Goal: Transaction & Acquisition: Purchase product/service

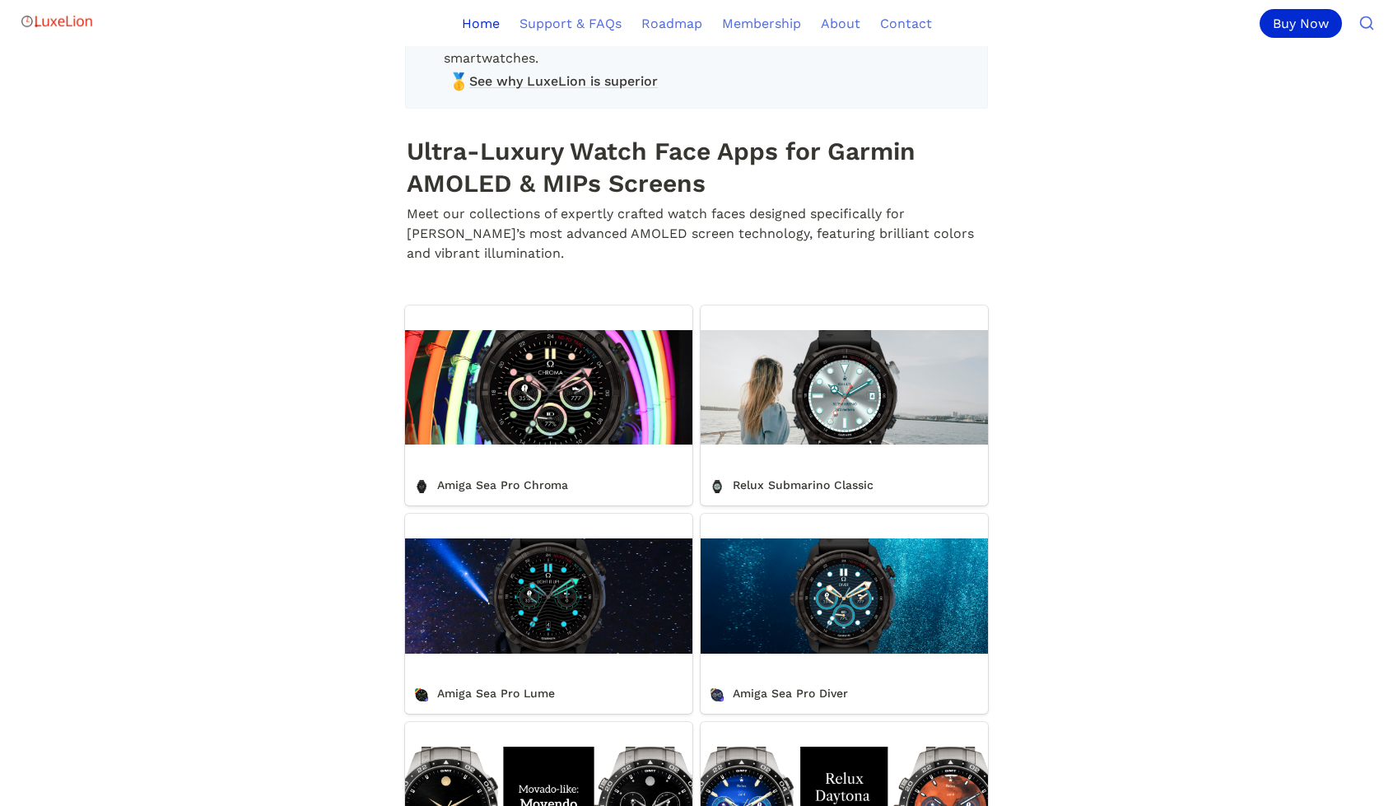
scroll to position [412, 0]
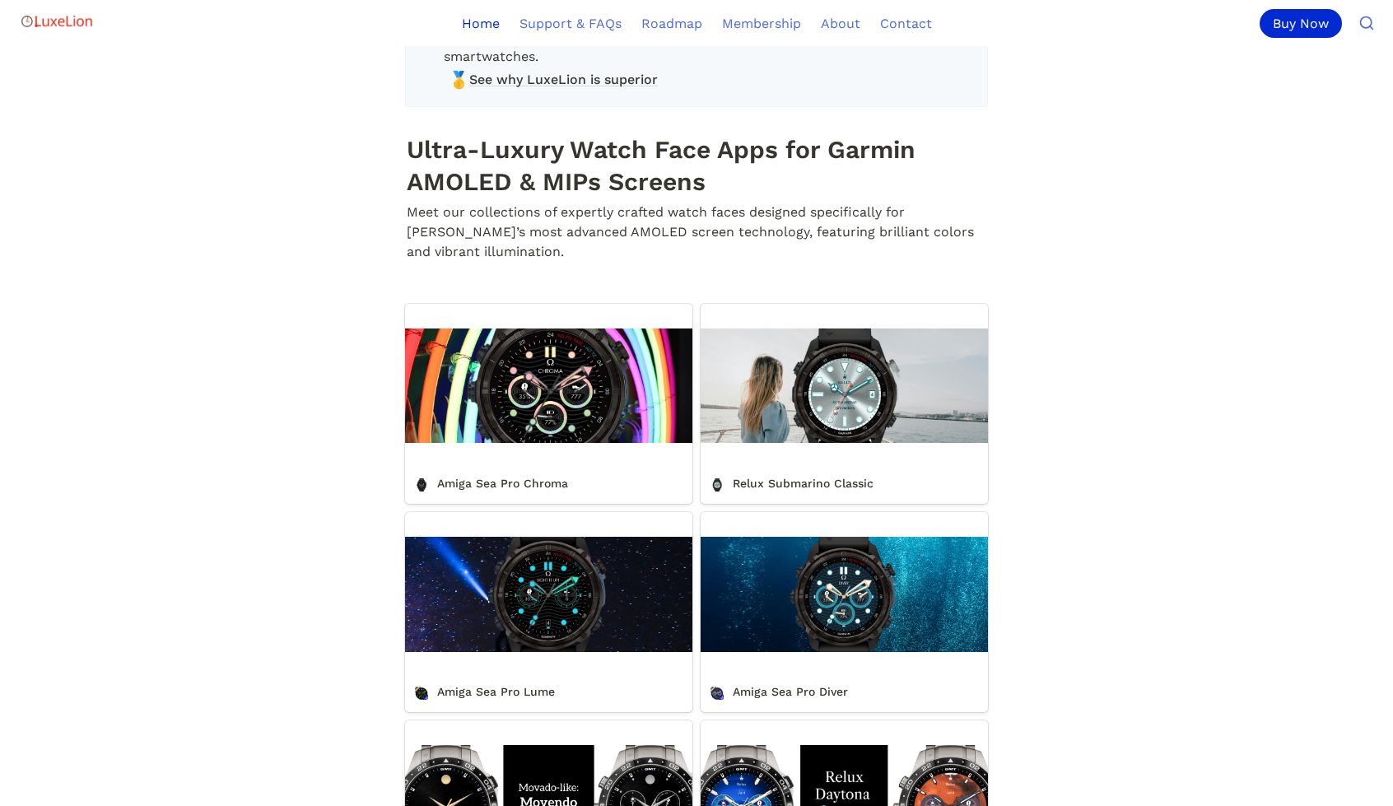
click at [578, 416] on link "Amiga Sea Pro Chroma" at bounding box center [548, 404] width 287 height 200
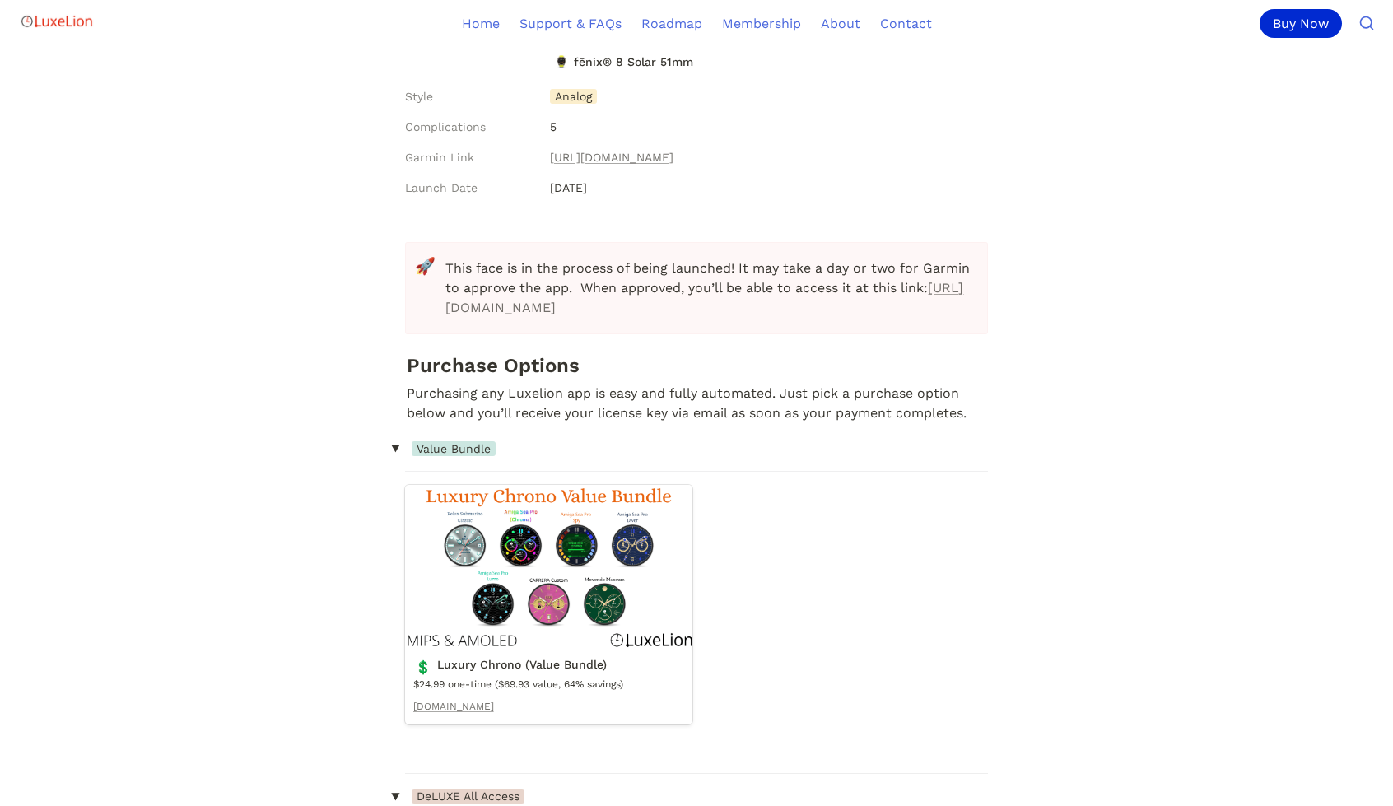
scroll to position [905, 0]
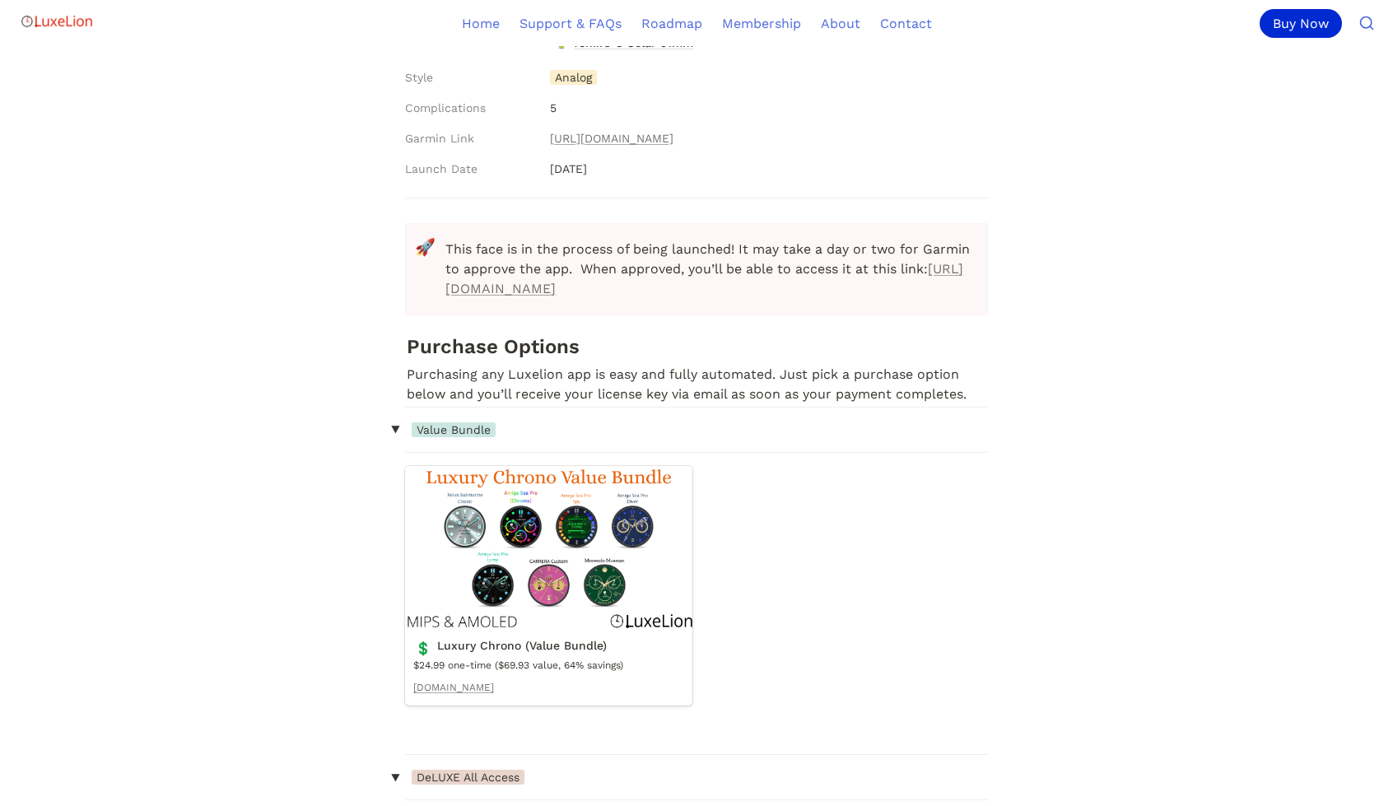
click at [584, 529] on link "Luxury Chrono (Value Bundle)" at bounding box center [548, 586] width 287 height 240
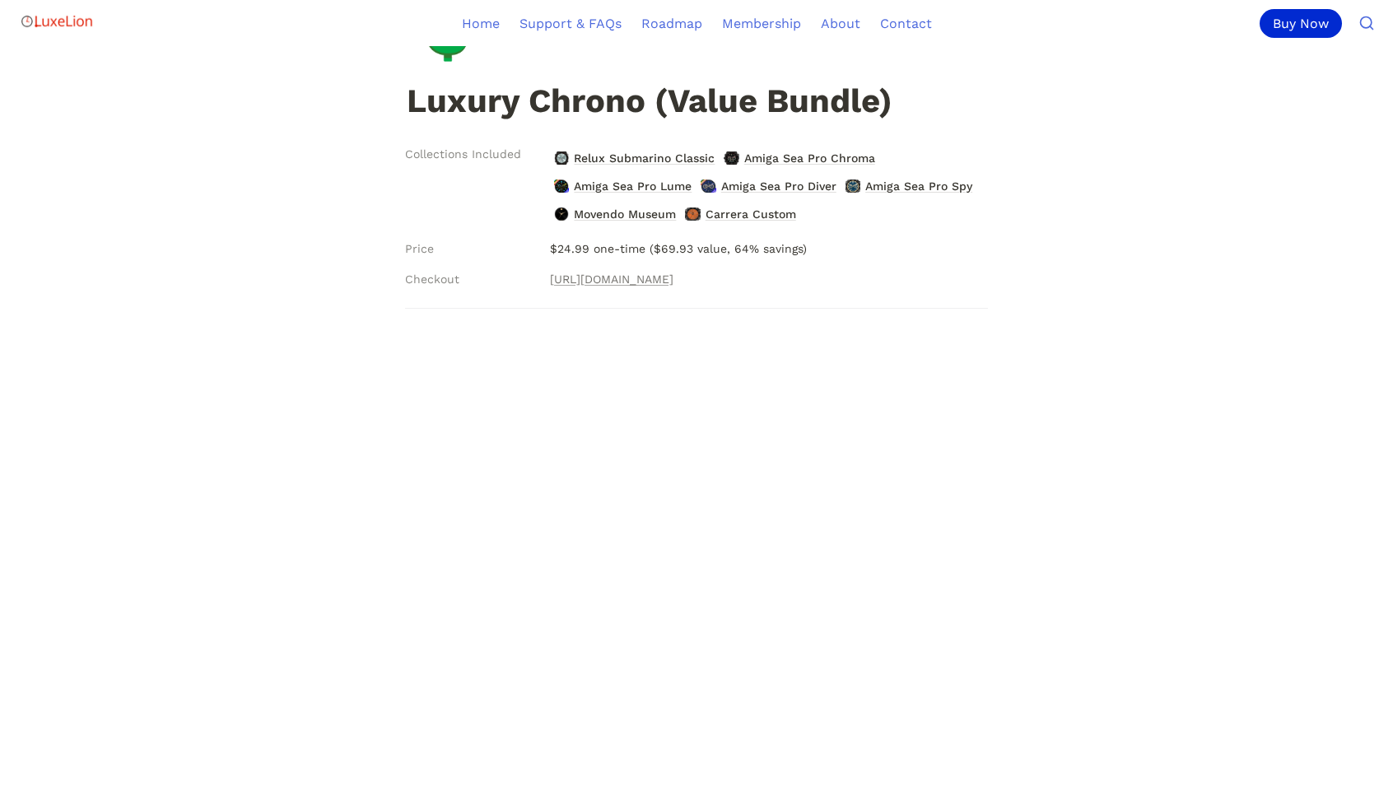
scroll to position [247, 0]
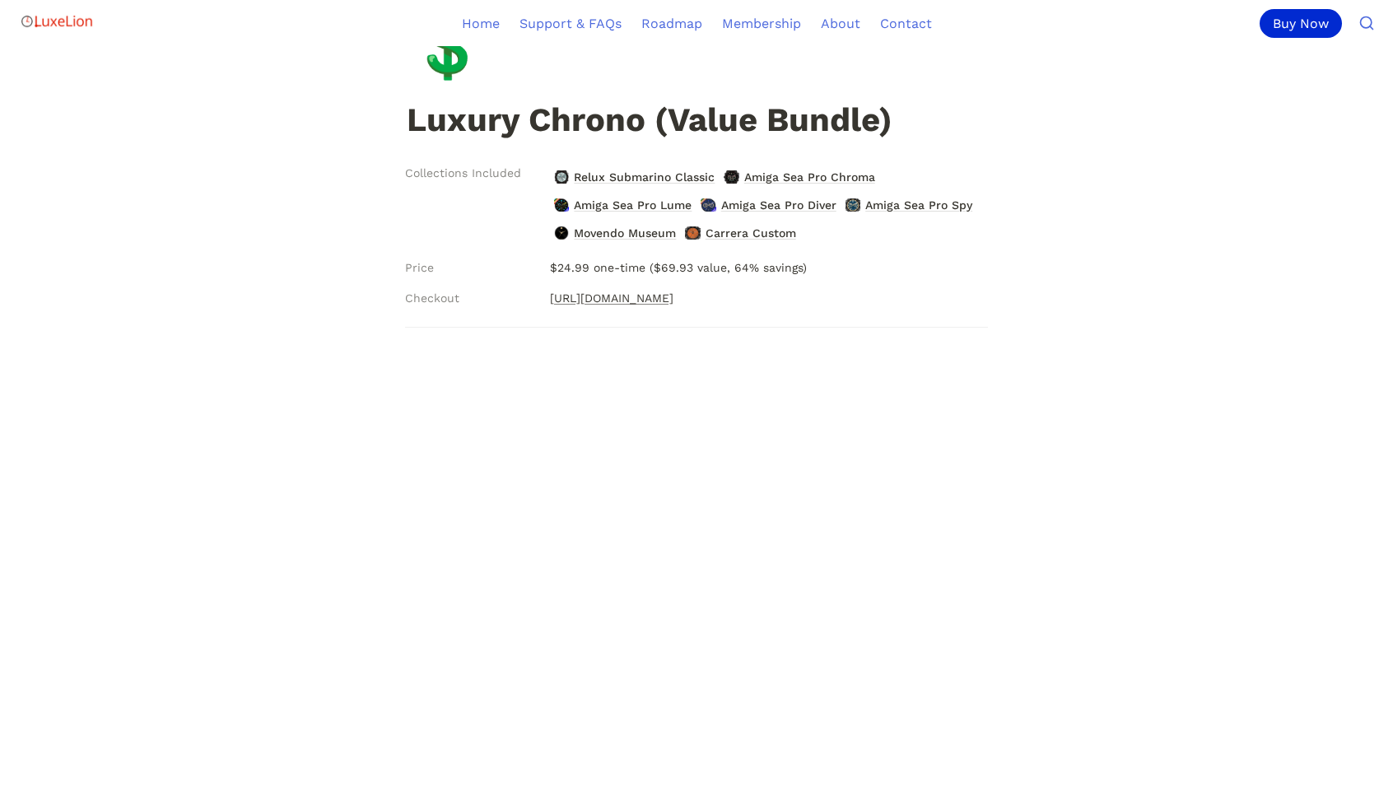
click at [658, 303] on link "https://luxelion.checkoutpage.co/luxury-chrono-value-bundle" at bounding box center [611, 298] width 123 height 20
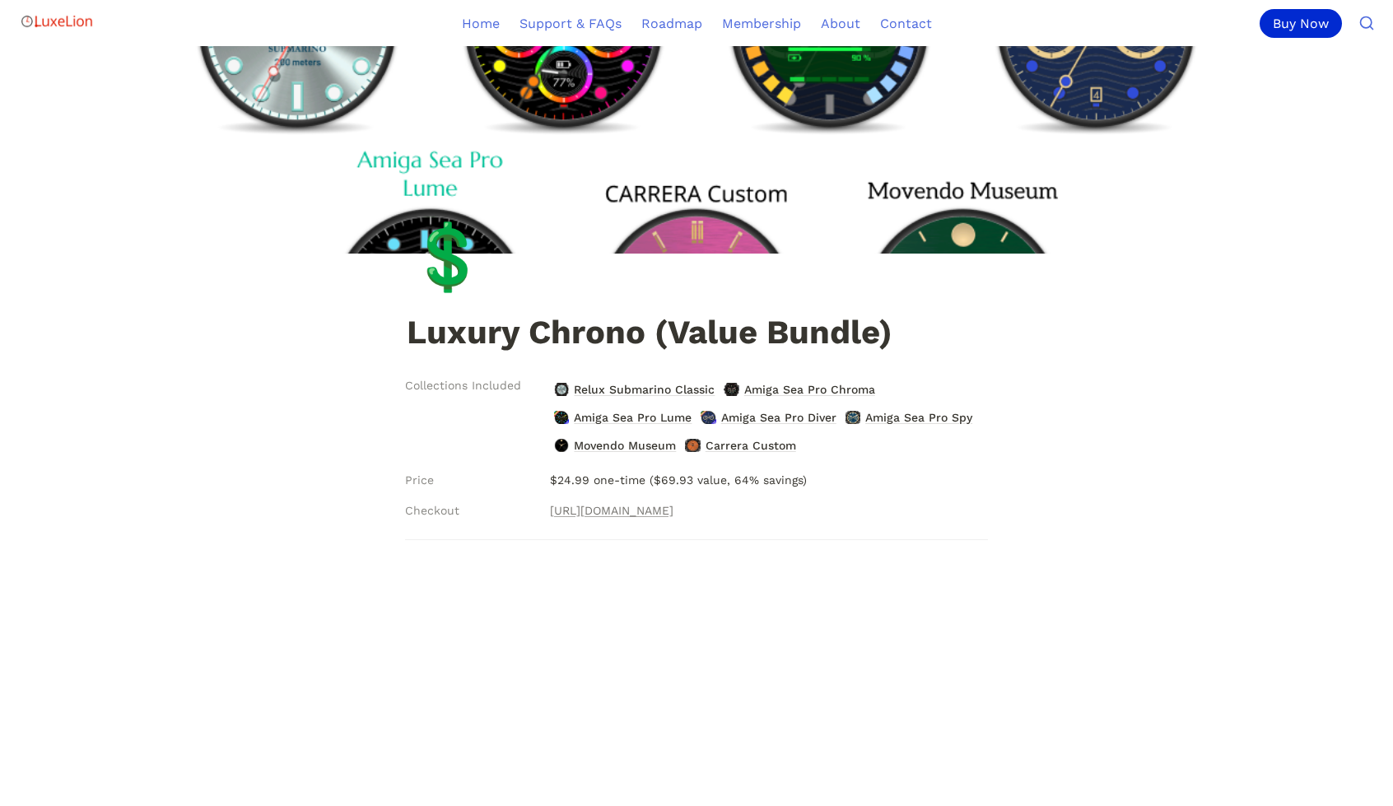
scroll to position [0, 0]
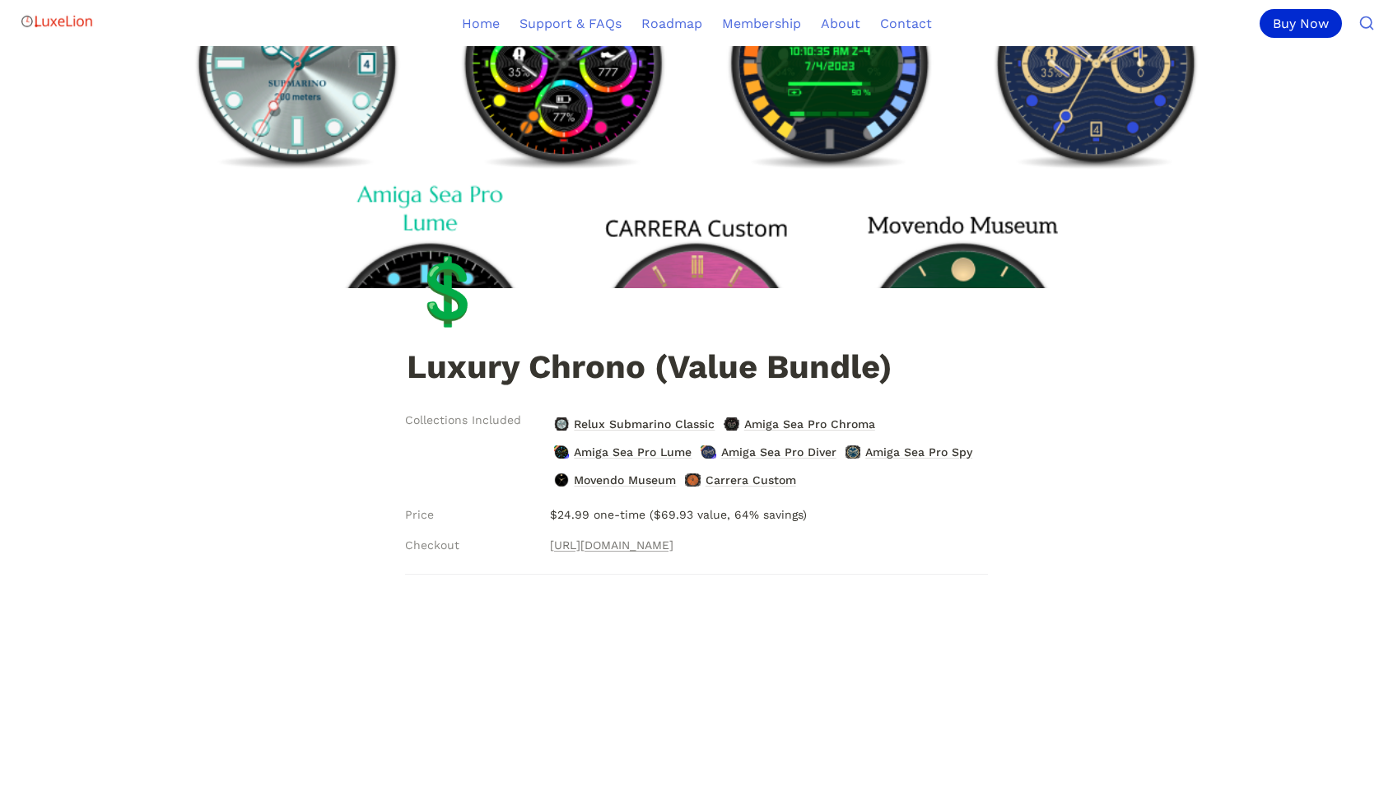
click at [1241, 325] on div "💲 Luxury Chrono (Value Bundle)" at bounding box center [696, 219] width 1393 height 346
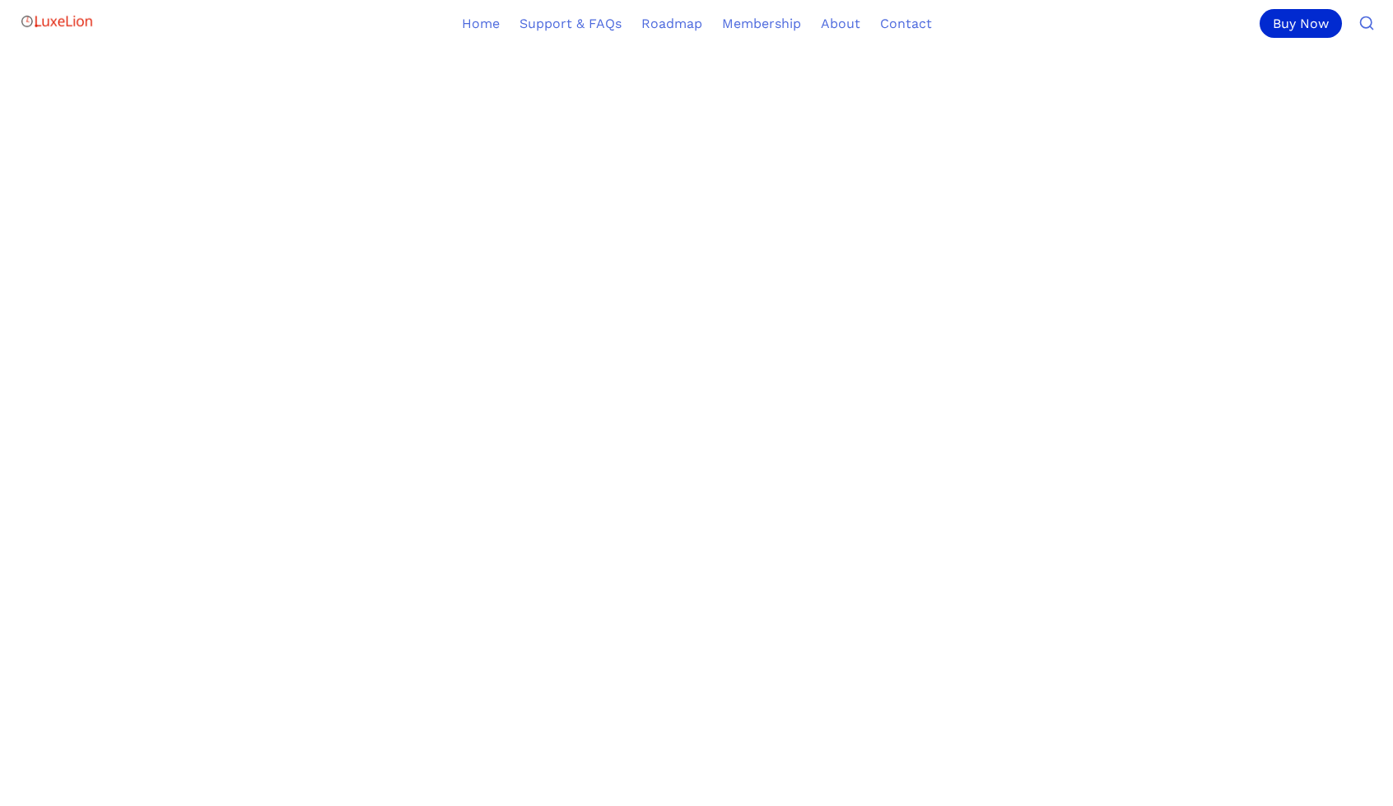
scroll to position [273, 0]
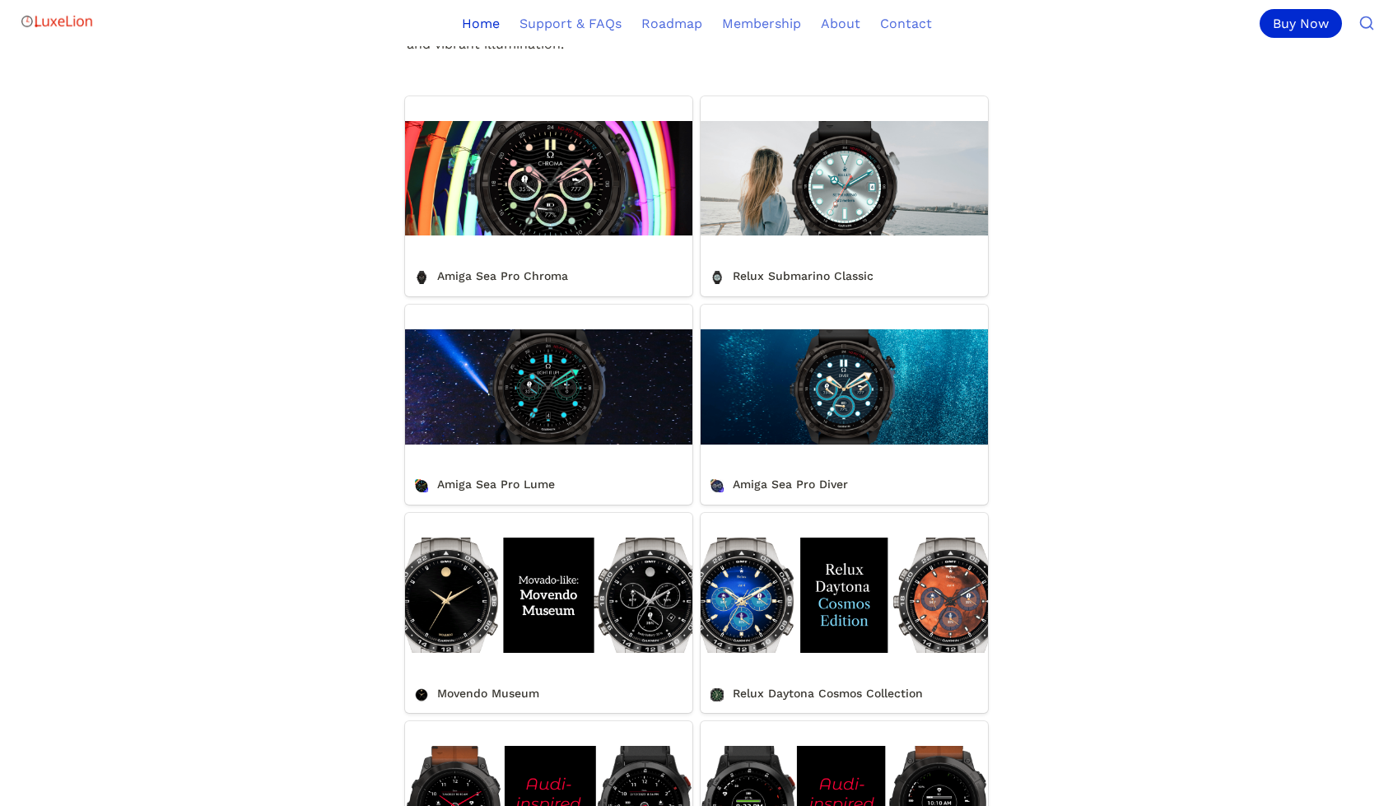
scroll to position [494, 0]
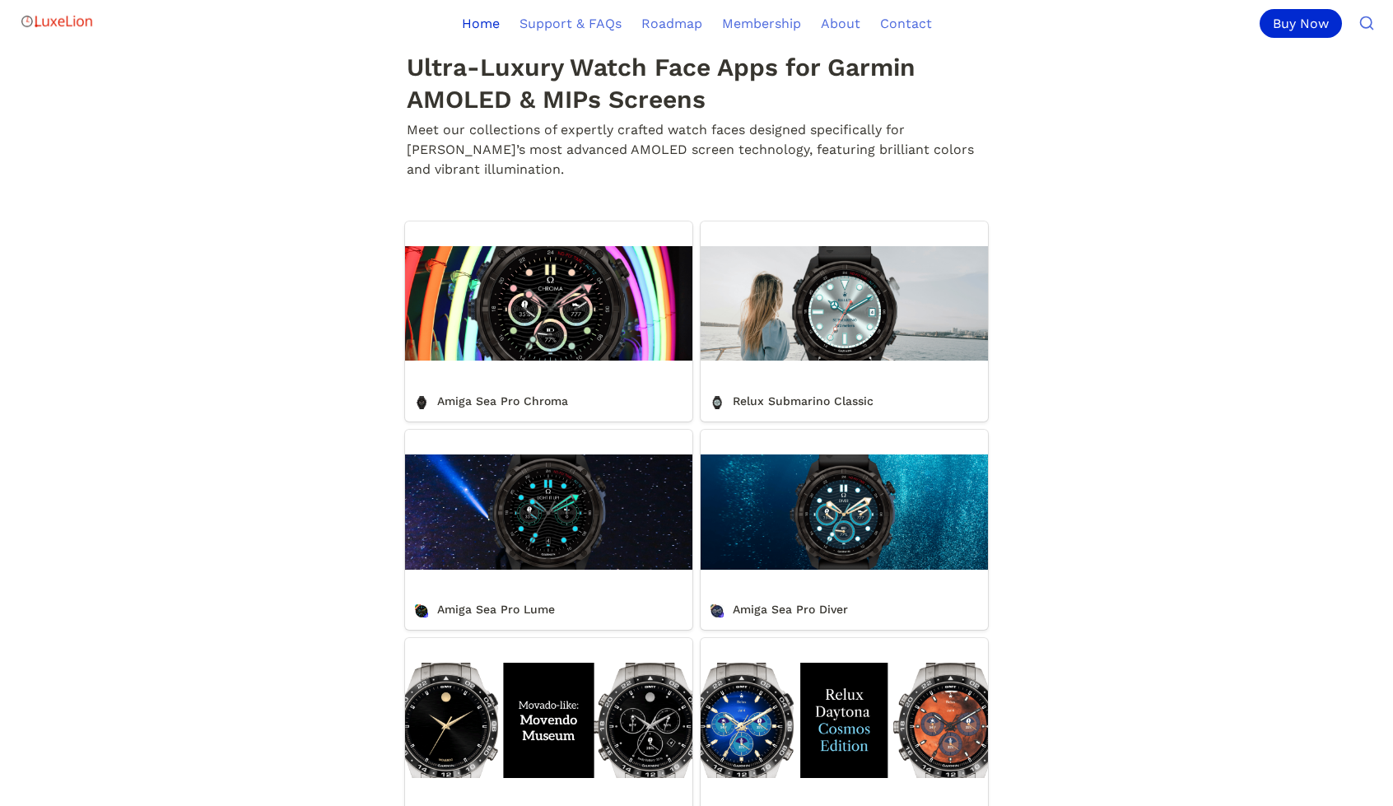
click at [852, 309] on link "Relux Submarino Classic" at bounding box center [843, 321] width 287 height 200
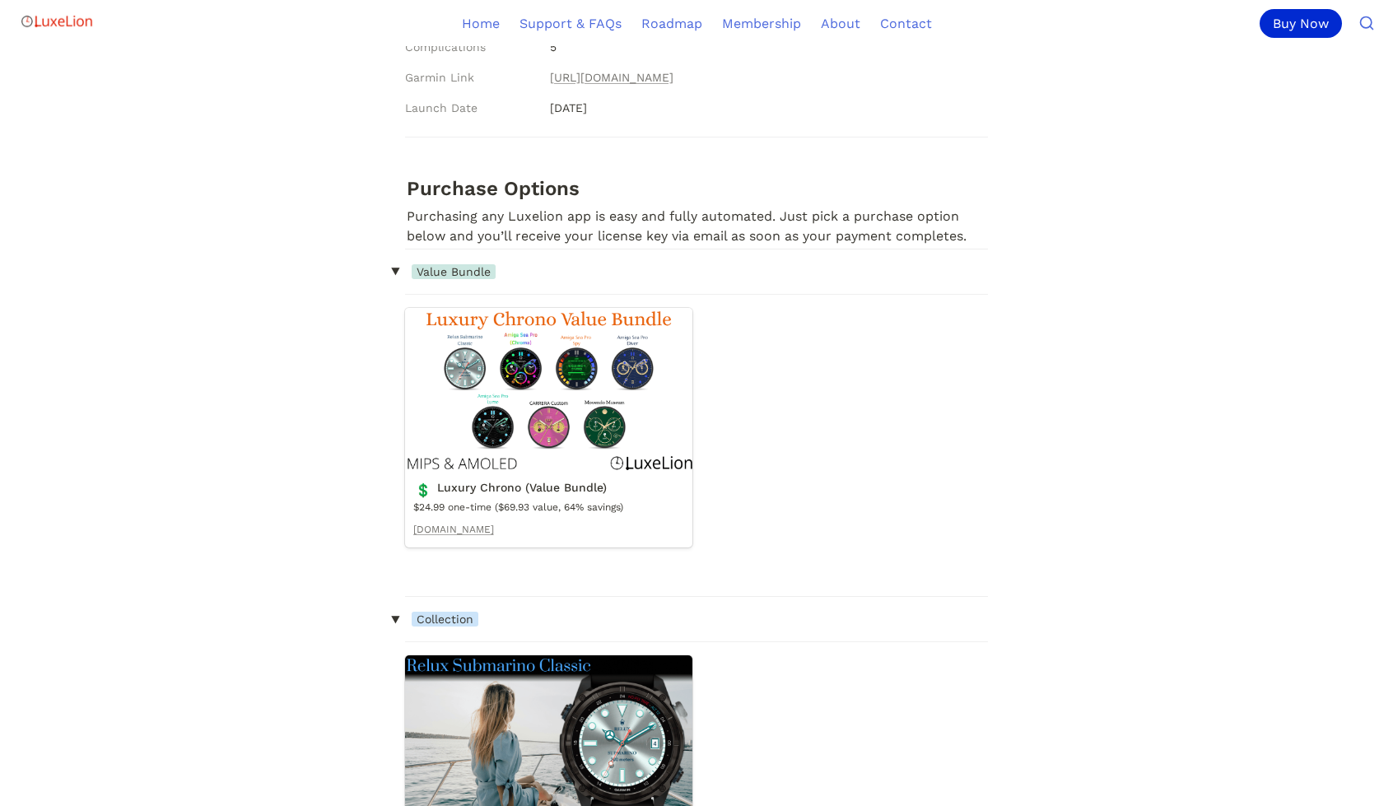
scroll to position [988, 0]
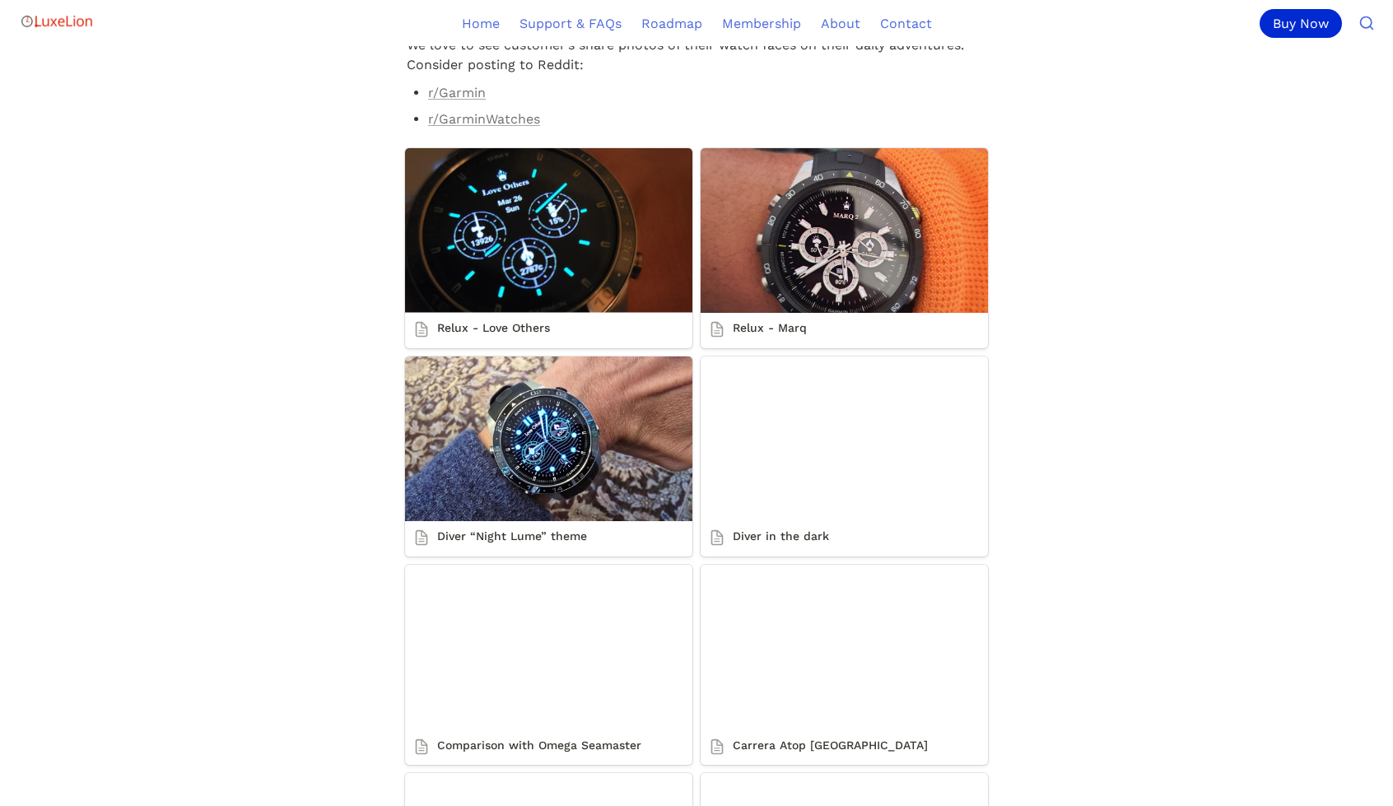
scroll to position [988, 0]
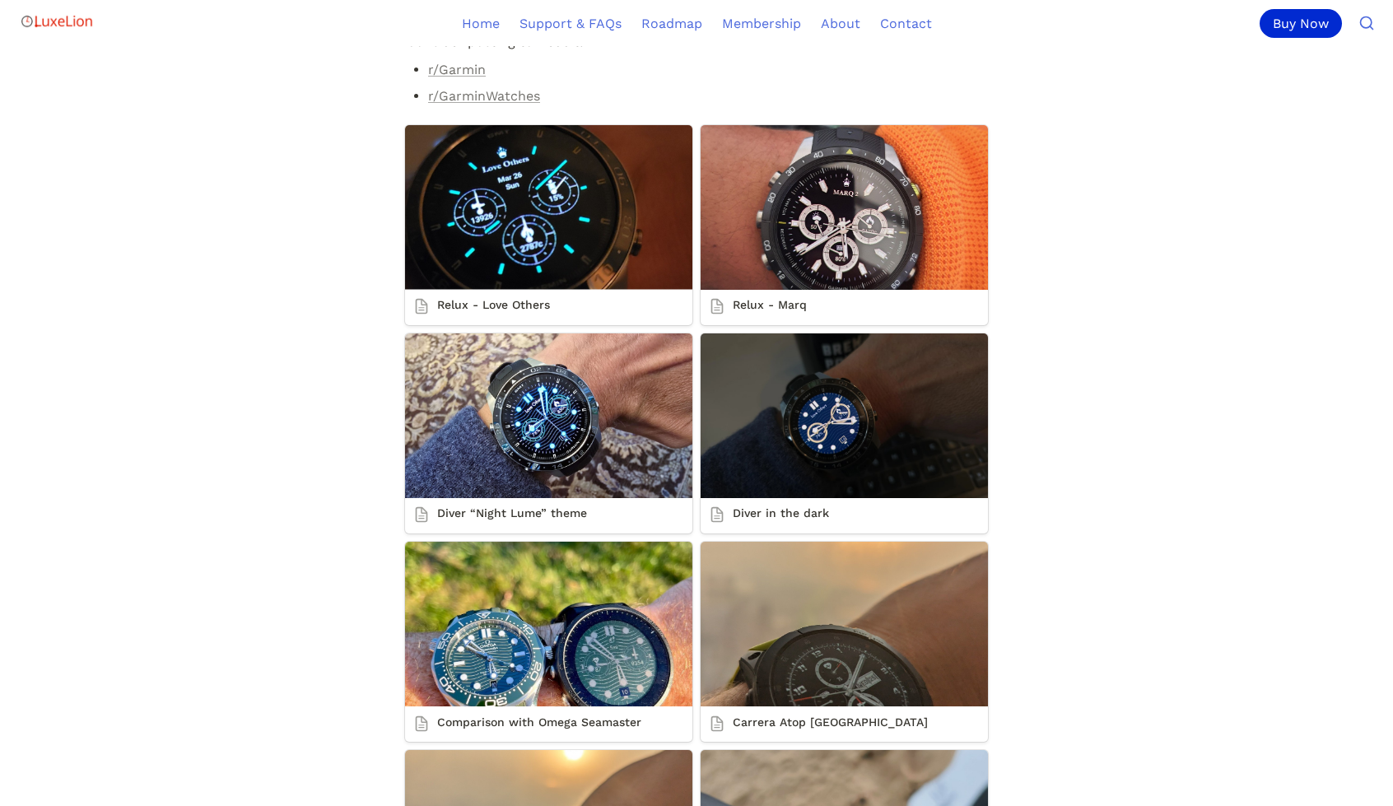
click at [883, 319] on link "Relux - Marq" at bounding box center [843, 225] width 287 height 200
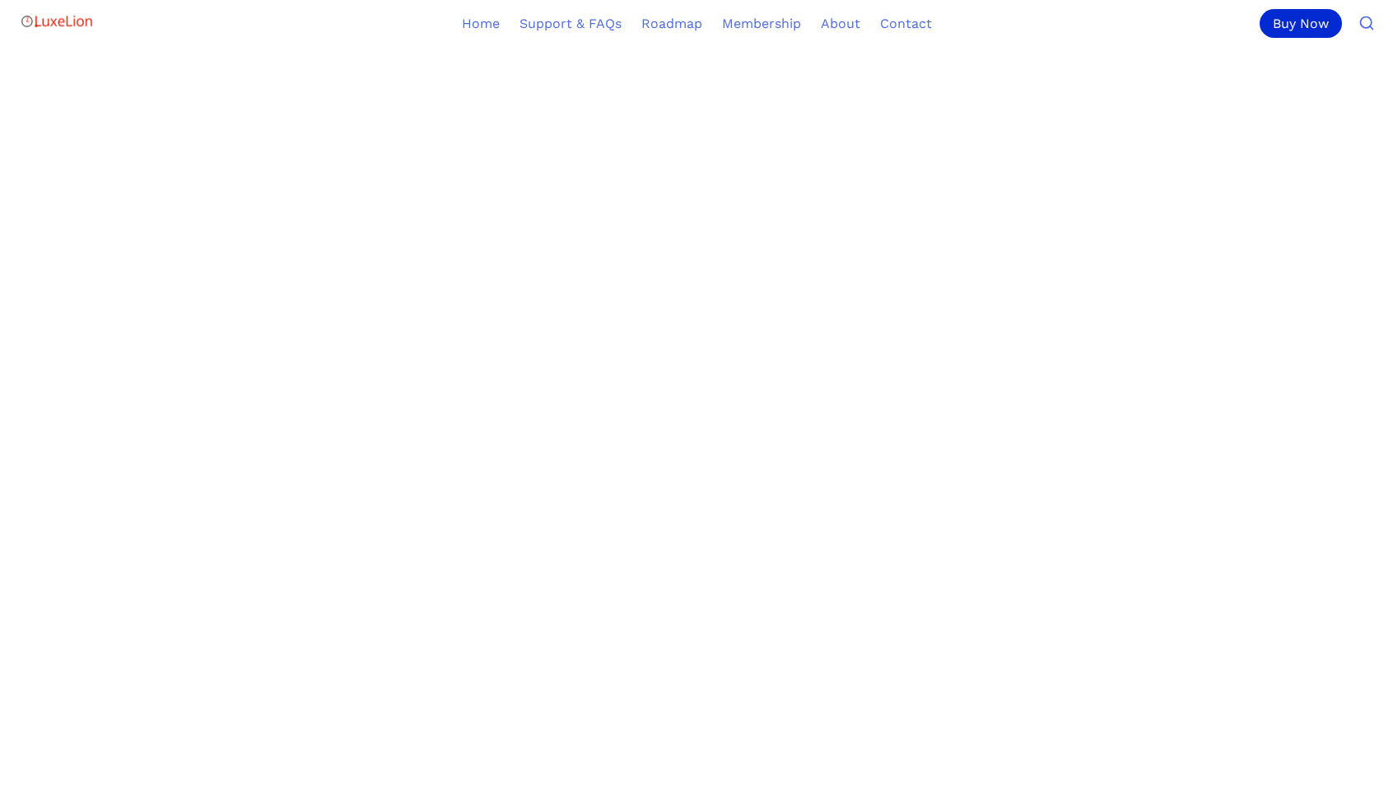
scroll to position [283, 0]
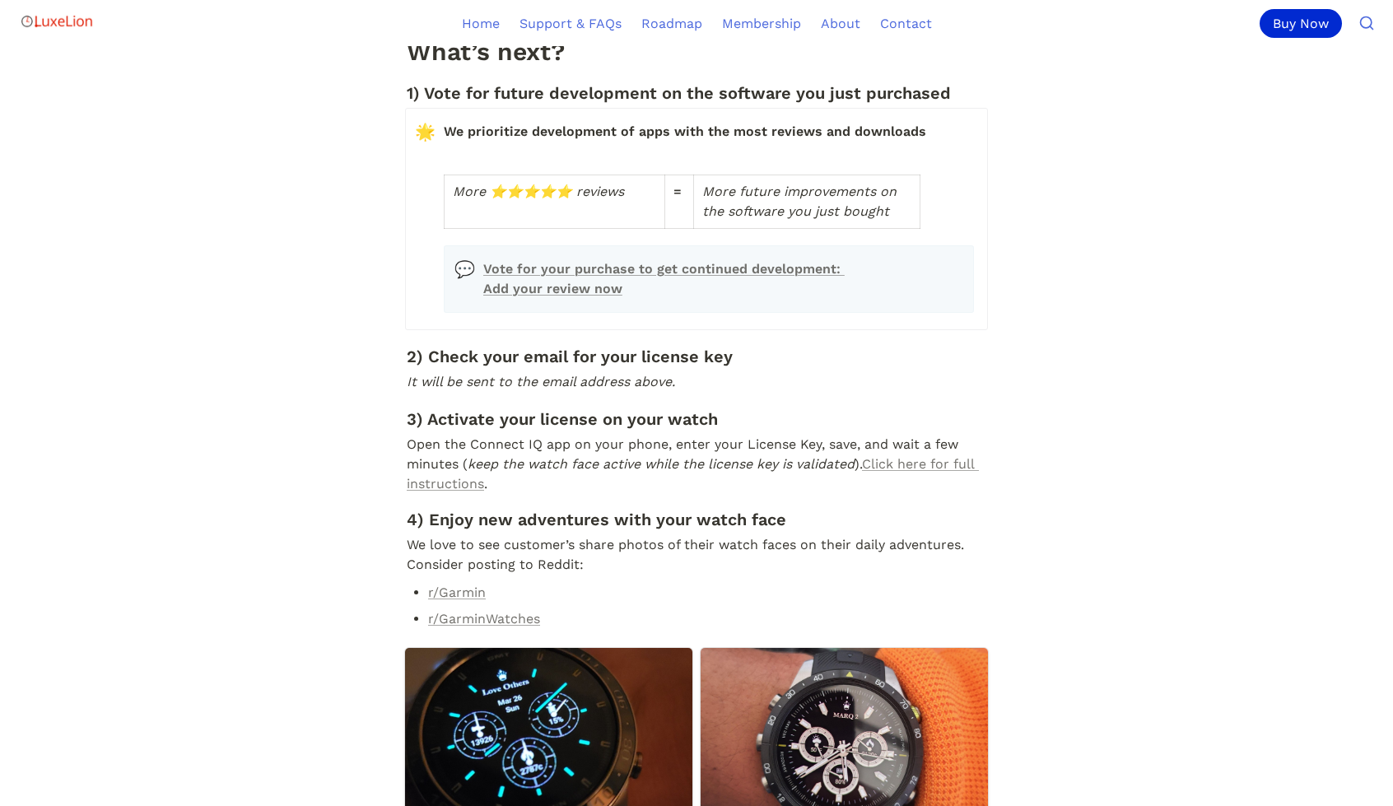
scroll to position [494, 0]
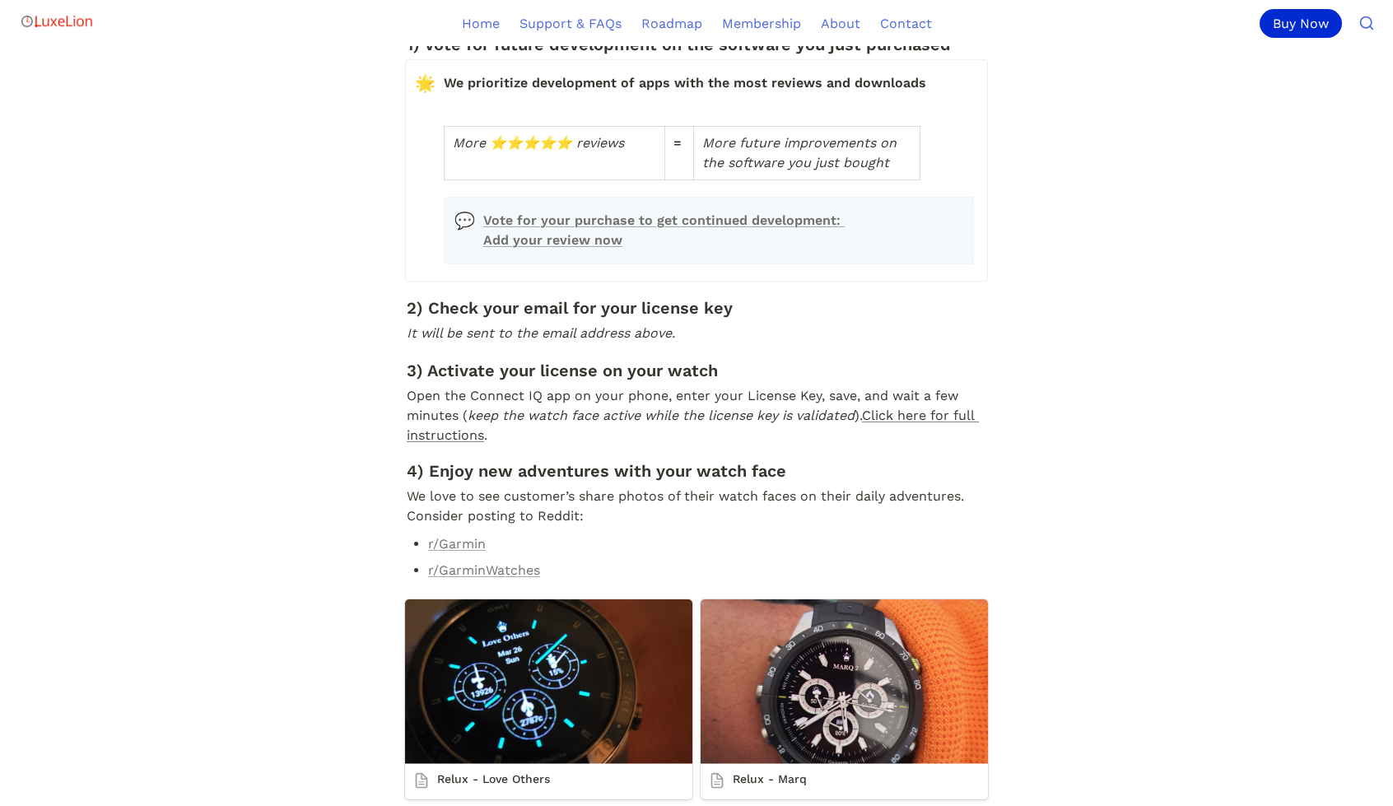
click at [923, 443] on link "Click here for full instructions" at bounding box center [693, 424] width 572 height 35
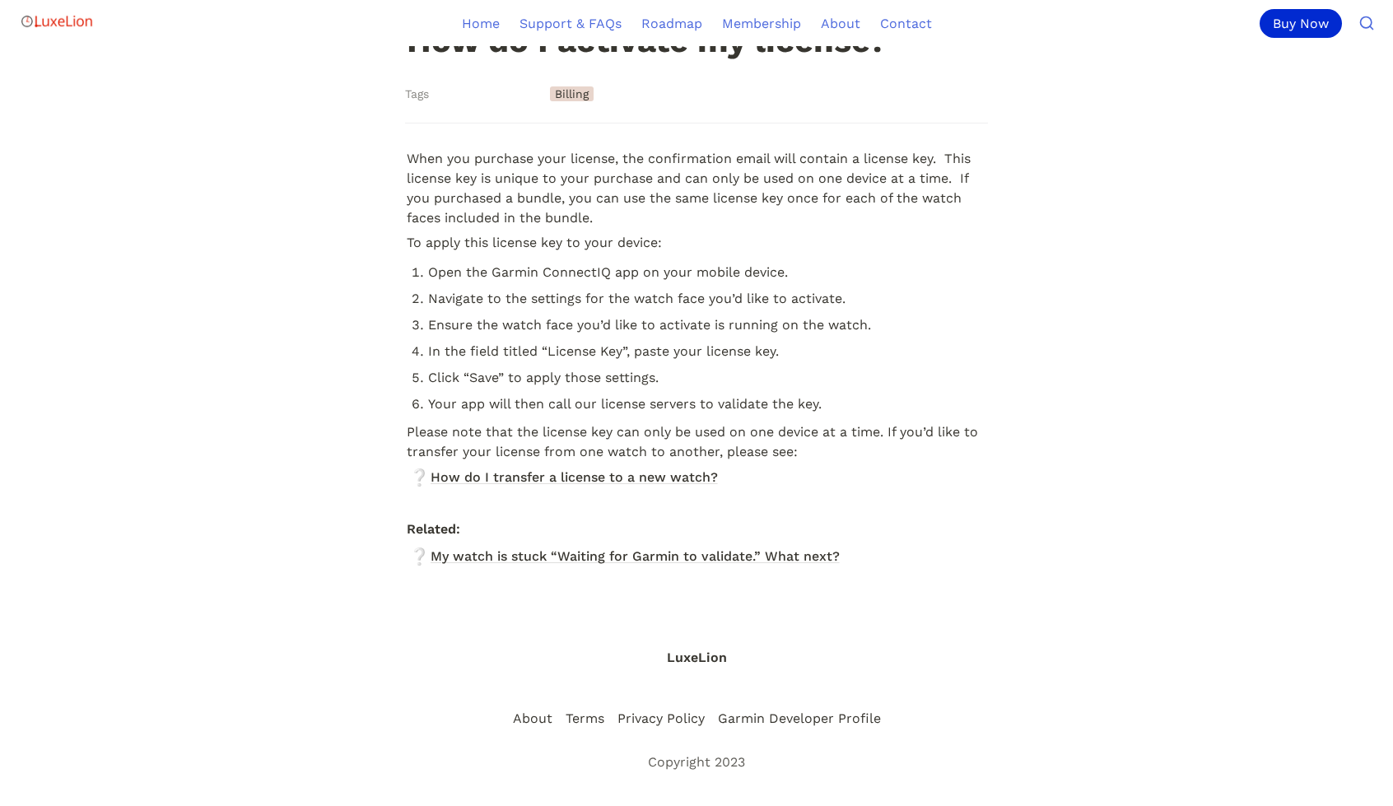
scroll to position [209, 0]
